Goal: Information Seeking & Learning: Learn about a topic

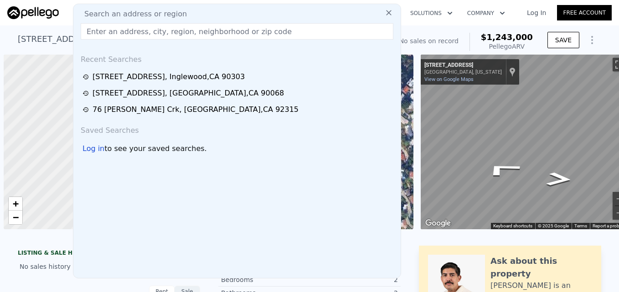
scroll to position [0, 17]
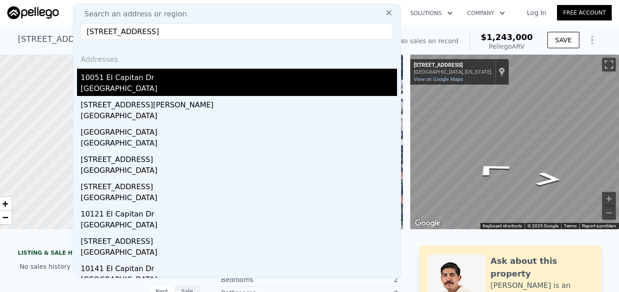
type input "10051 El Capitan Dr, Huntington Beach, CA 92646"
click at [162, 77] on div "10051 El Capitan Dr" at bounding box center [239, 76] width 316 height 15
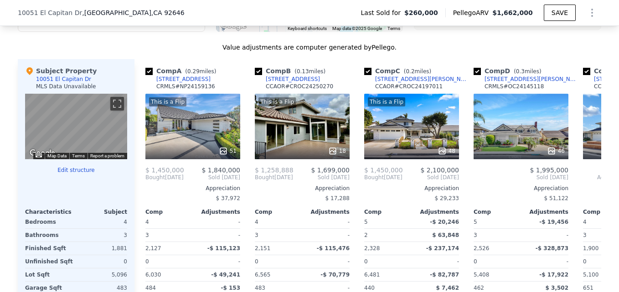
scroll to position [861, 0]
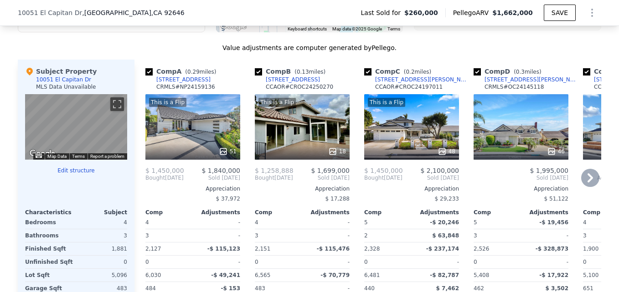
click at [316, 133] on div "This is a Flip 18" at bounding box center [302, 127] width 95 height 66
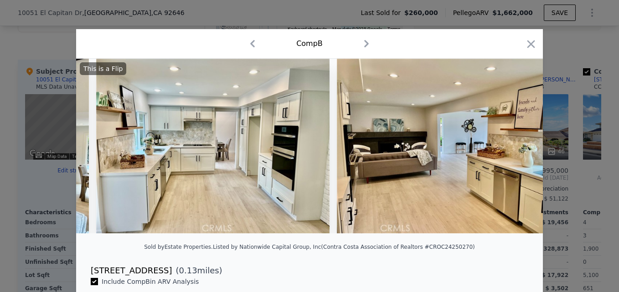
scroll to position [0, 747]
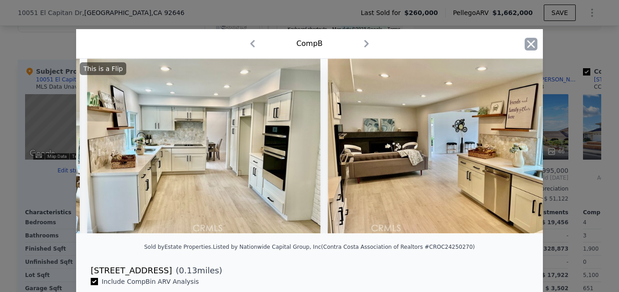
click at [524, 46] on icon "button" at bounding box center [530, 44] width 13 height 13
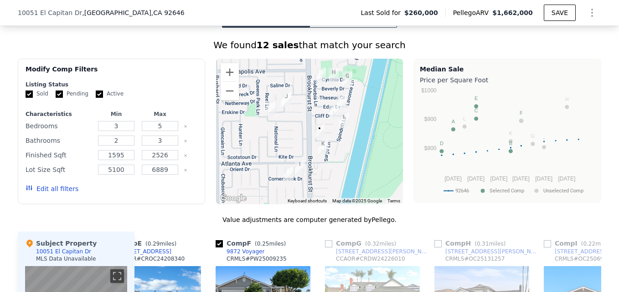
scroll to position [689, 0]
click at [225, 100] on button "Zoom out" at bounding box center [229, 91] width 18 height 18
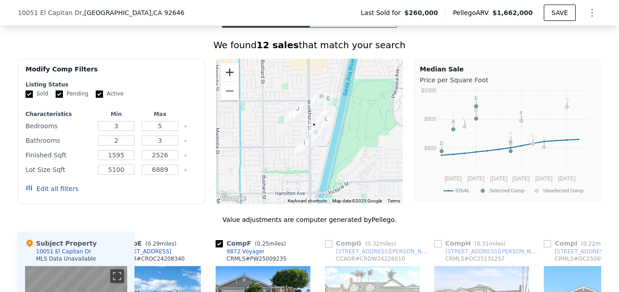
click at [224, 80] on button "Zoom in" at bounding box center [229, 72] width 18 height 18
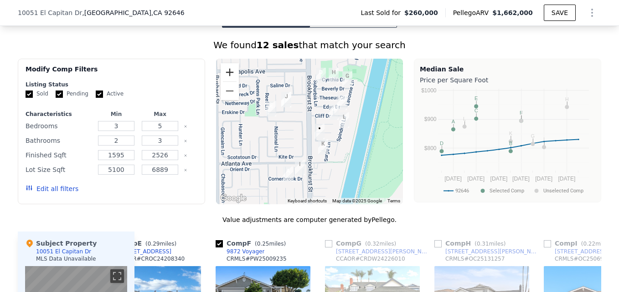
click at [224, 80] on button "Zoom in" at bounding box center [229, 72] width 18 height 18
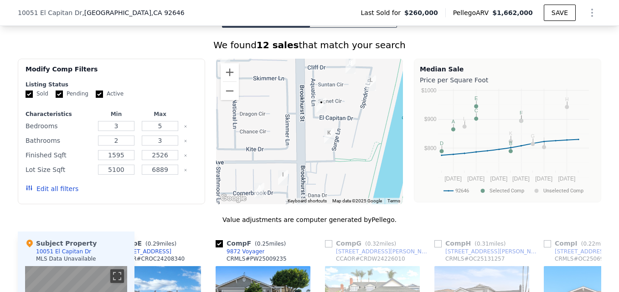
drag, startPoint x: 355, startPoint y: 94, endPoint x: 344, endPoint y: 69, distance: 26.9
click at [344, 69] on img "10162 Cliff Dr" at bounding box center [350, 66] width 17 height 23
click at [227, 100] on button "Zoom out" at bounding box center [229, 91] width 18 height 18
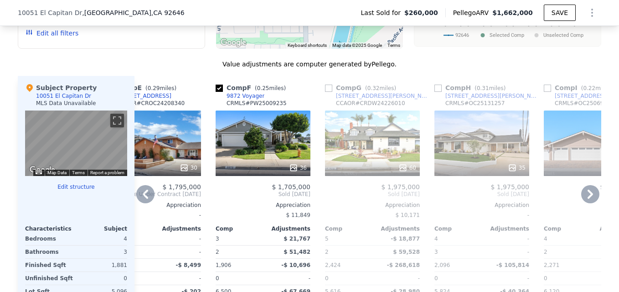
scroll to position [845, 0]
click at [236, 99] on div "9872 Voyager" at bounding box center [245, 95] width 38 height 7
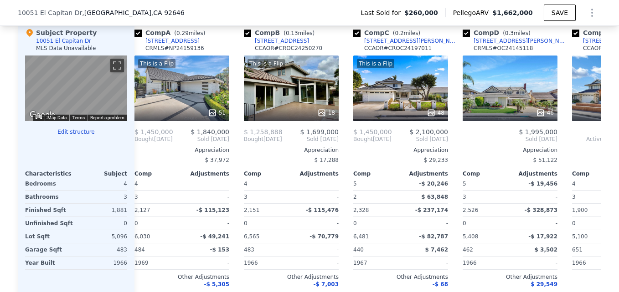
scroll to position [0, 12]
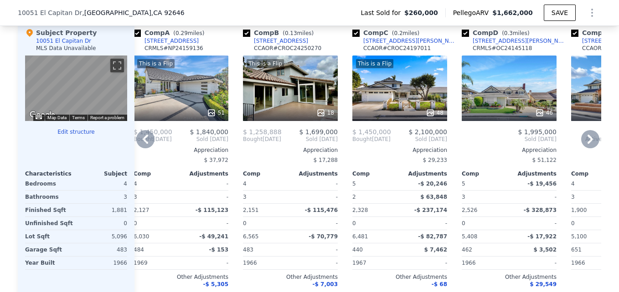
click at [299, 99] on div "This is a Flip 18" at bounding box center [290, 89] width 95 height 66
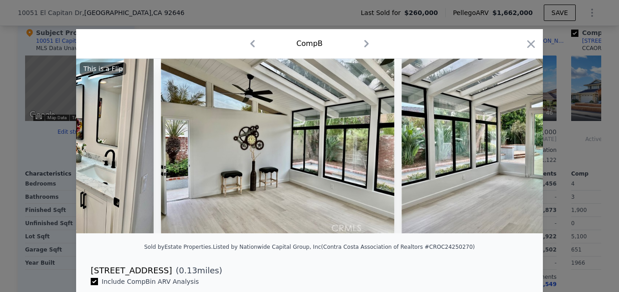
scroll to position [0, 1572]
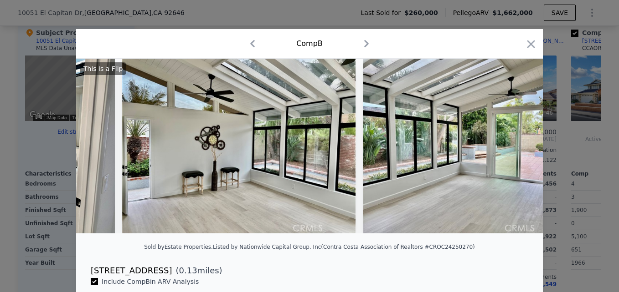
click at [528, 55] on div "Comp B" at bounding box center [309, 44] width 466 height 30
click at [526, 36] on div "Comp B" at bounding box center [309, 43] width 452 height 15
click at [528, 39] on icon "button" at bounding box center [530, 44] width 13 height 13
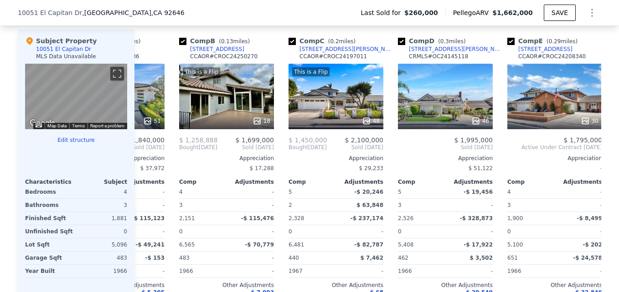
scroll to position [0, 76]
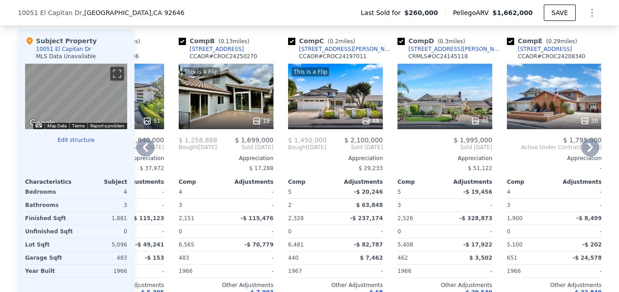
click at [243, 97] on div "This is a Flip 18" at bounding box center [226, 97] width 95 height 66
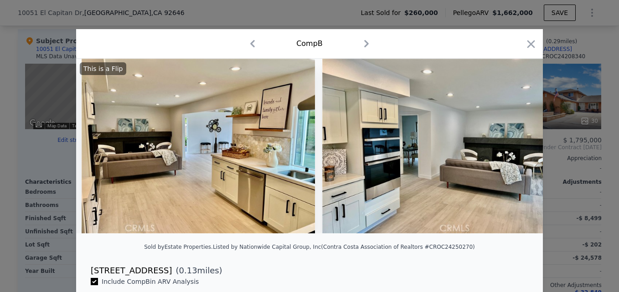
scroll to position [0, 994]
drag, startPoint x: 328, startPoint y: 166, endPoint x: 407, endPoint y: 40, distance: 149.3
click at [407, 40] on div "Comp B" at bounding box center [309, 43] width 452 height 15
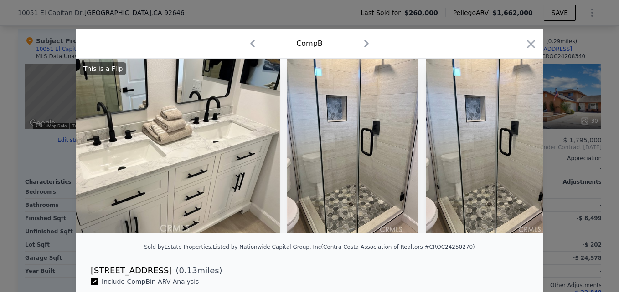
scroll to position [0, 3141]
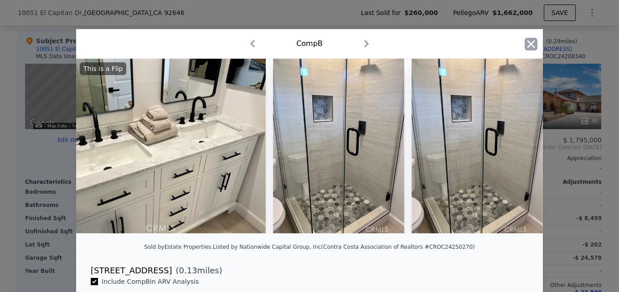
click at [524, 43] on icon "button" at bounding box center [530, 44] width 13 height 13
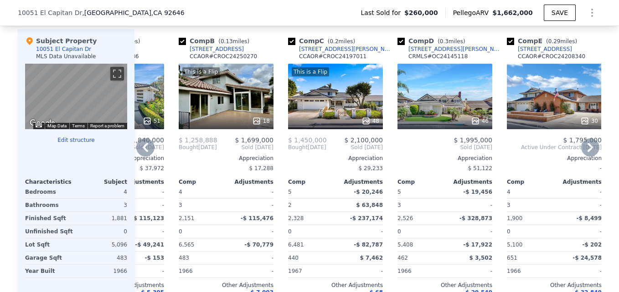
click at [428, 99] on div "46" at bounding box center [444, 97] width 95 height 66
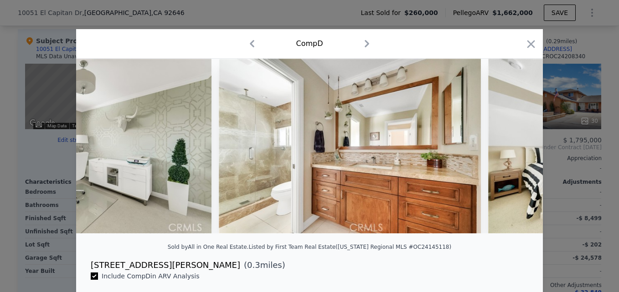
scroll to position [0, 6725]
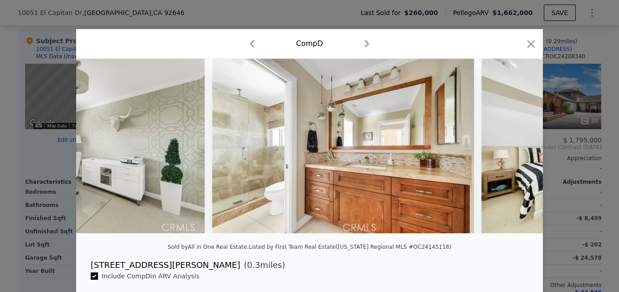
click at [520, 45] on div "Comp D" at bounding box center [309, 43] width 452 height 15
click at [525, 45] on icon "button" at bounding box center [530, 44] width 13 height 13
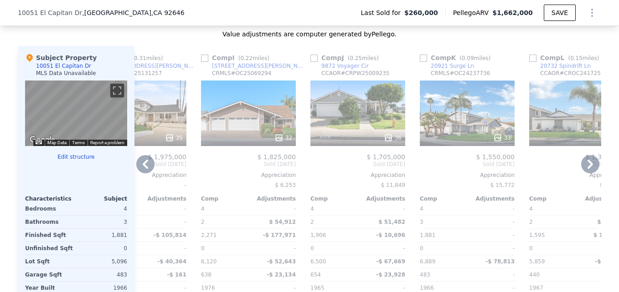
scroll to position [0, 867]
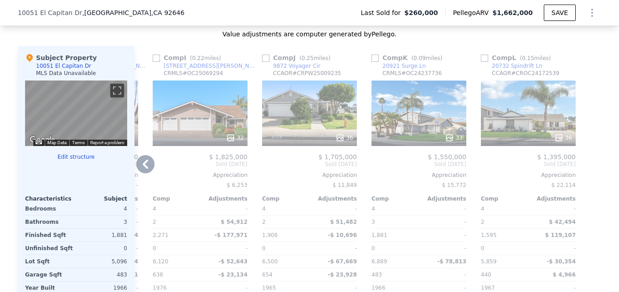
click at [411, 119] on div "33" at bounding box center [418, 114] width 95 height 66
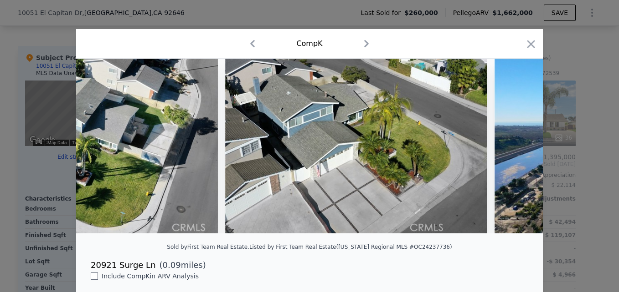
scroll to position [0, 8642]
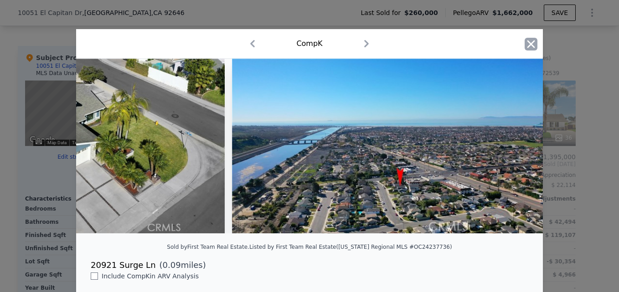
click at [529, 45] on icon "button" at bounding box center [530, 44] width 13 height 13
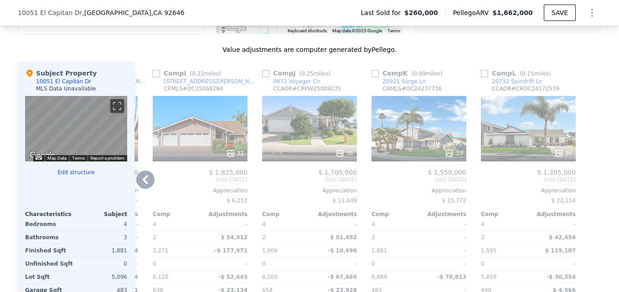
scroll to position [831, 0]
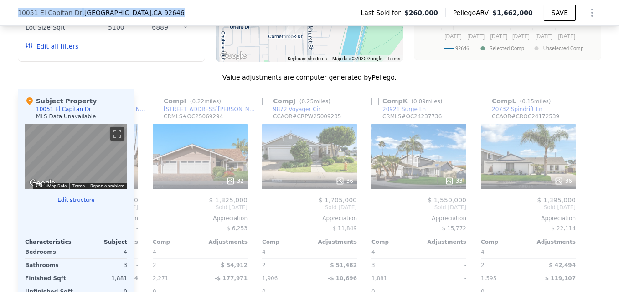
drag, startPoint x: 12, startPoint y: 12, endPoint x: 162, endPoint y: 19, distance: 150.0
click at [162, 19] on div "10051 El Capitan Dr , Huntington Beach , CA 92646 Last Sold for $260,000 Pelleg…" at bounding box center [309, 13] width 619 height 26
drag, startPoint x: 162, startPoint y: 19, endPoint x: 145, endPoint y: 12, distance: 18.6
copy div "10051 El Capitan Dr , Huntington Beach , CA 92646"
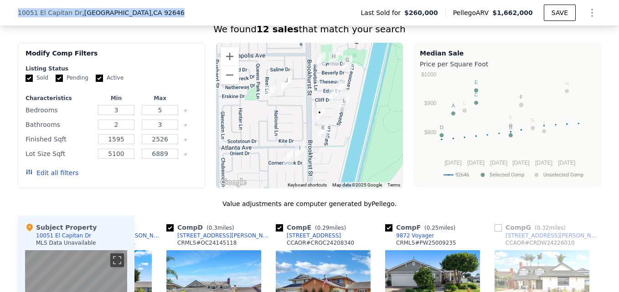
scroll to position [704, 0]
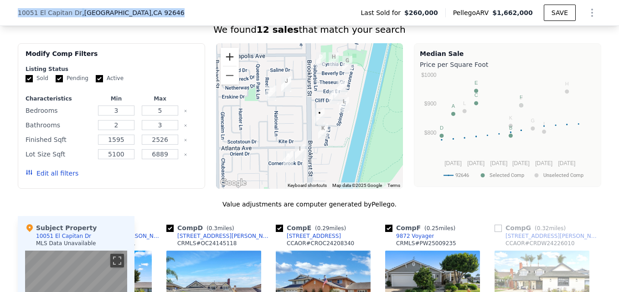
click at [223, 66] on button "Zoom in" at bounding box center [229, 57] width 18 height 18
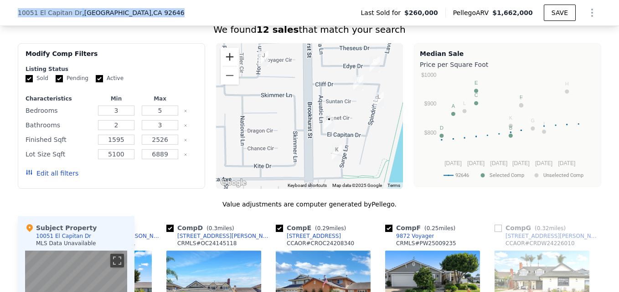
click at [223, 65] on button "Zoom in" at bounding box center [229, 57] width 18 height 18
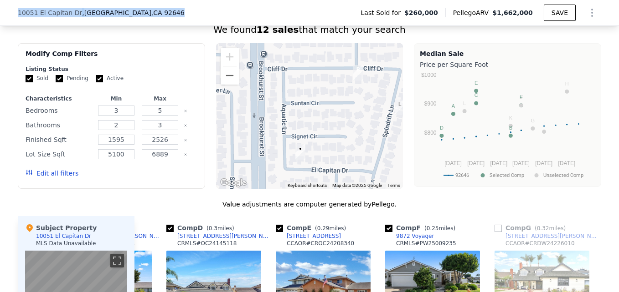
drag, startPoint x: 339, startPoint y: 102, endPoint x: 280, endPoint y: 122, distance: 63.0
click at [280, 122] on div at bounding box center [309, 116] width 187 height 146
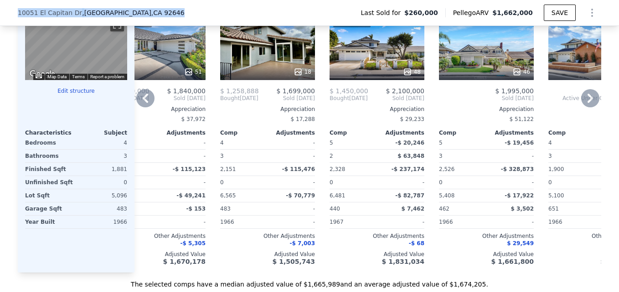
scroll to position [941, 0]
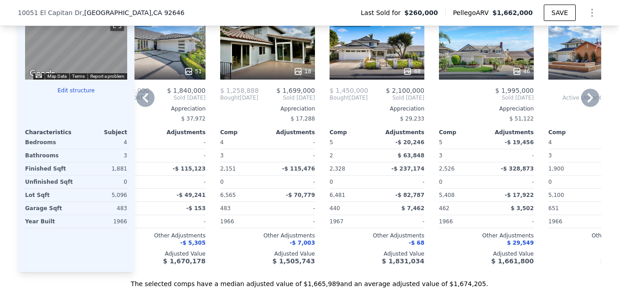
click at [302, 113] on div "Appreciation" at bounding box center [267, 108] width 95 height 7
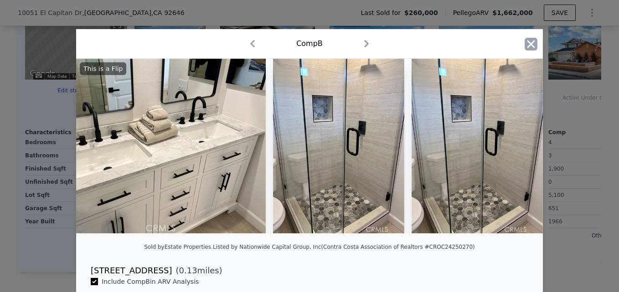
click at [527, 39] on icon "button" at bounding box center [530, 44] width 13 height 13
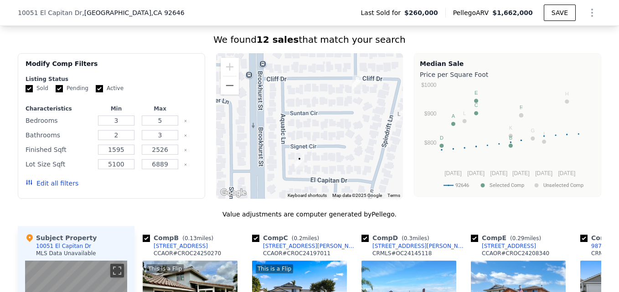
scroll to position [694, 0]
click at [226, 94] on button "Zoom out" at bounding box center [229, 86] width 18 height 18
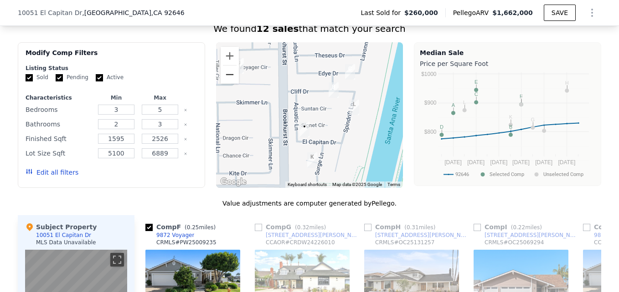
scroll to position [705, 0]
click at [226, 84] on button "Zoom out" at bounding box center [229, 75] width 18 height 18
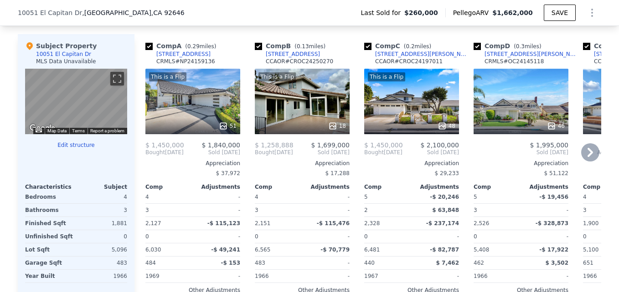
scroll to position [887, 0]
click at [299, 102] on div "This is a Flip 18" at bounding box center [302, 101] width 95 height 66
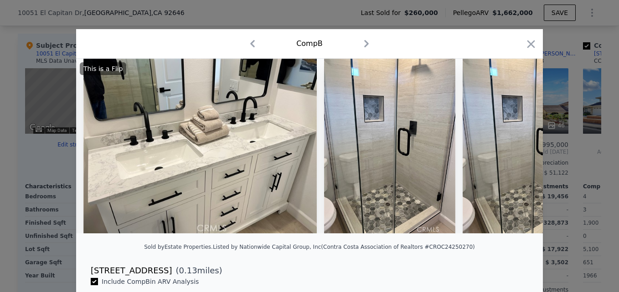
scroll to position [0, 3128]
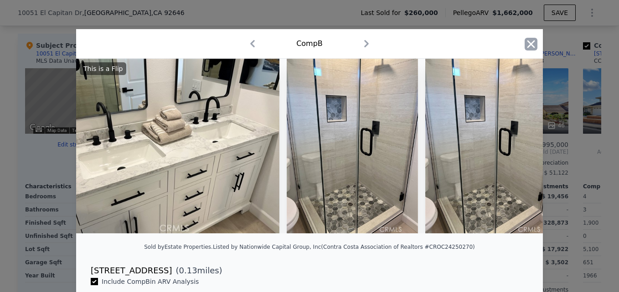
click at [532, 46] on icon "button" at bounding box center [530, 44] width 13 height 13
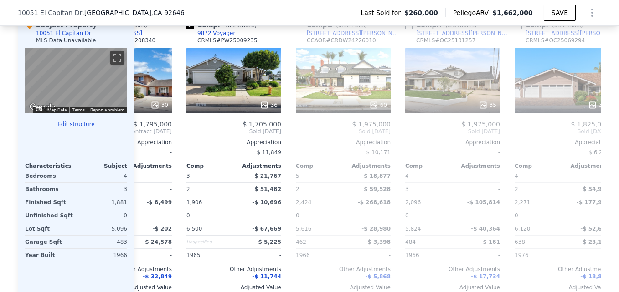
scroll to position [0, 506]
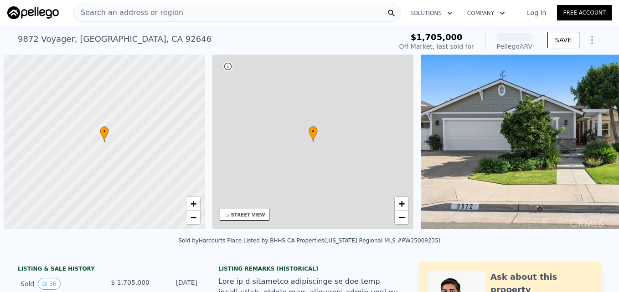
scroll to position [0, 4]
